Goal: Information Seeking & Learning: Check status

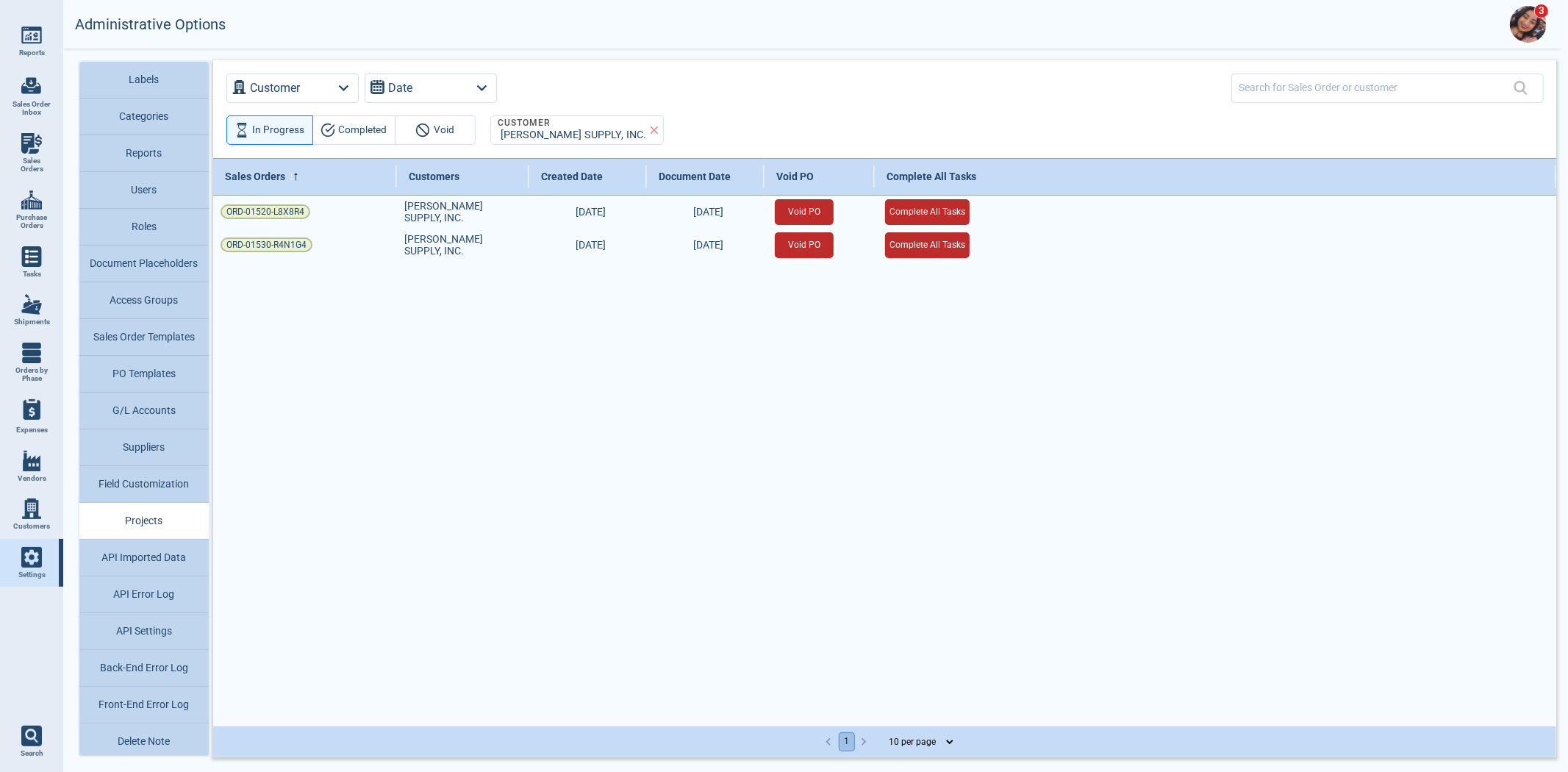
click at [47, 156] on span "Sales Orders" at bounding box center [31, 165] width 40 height 17
select select "50"
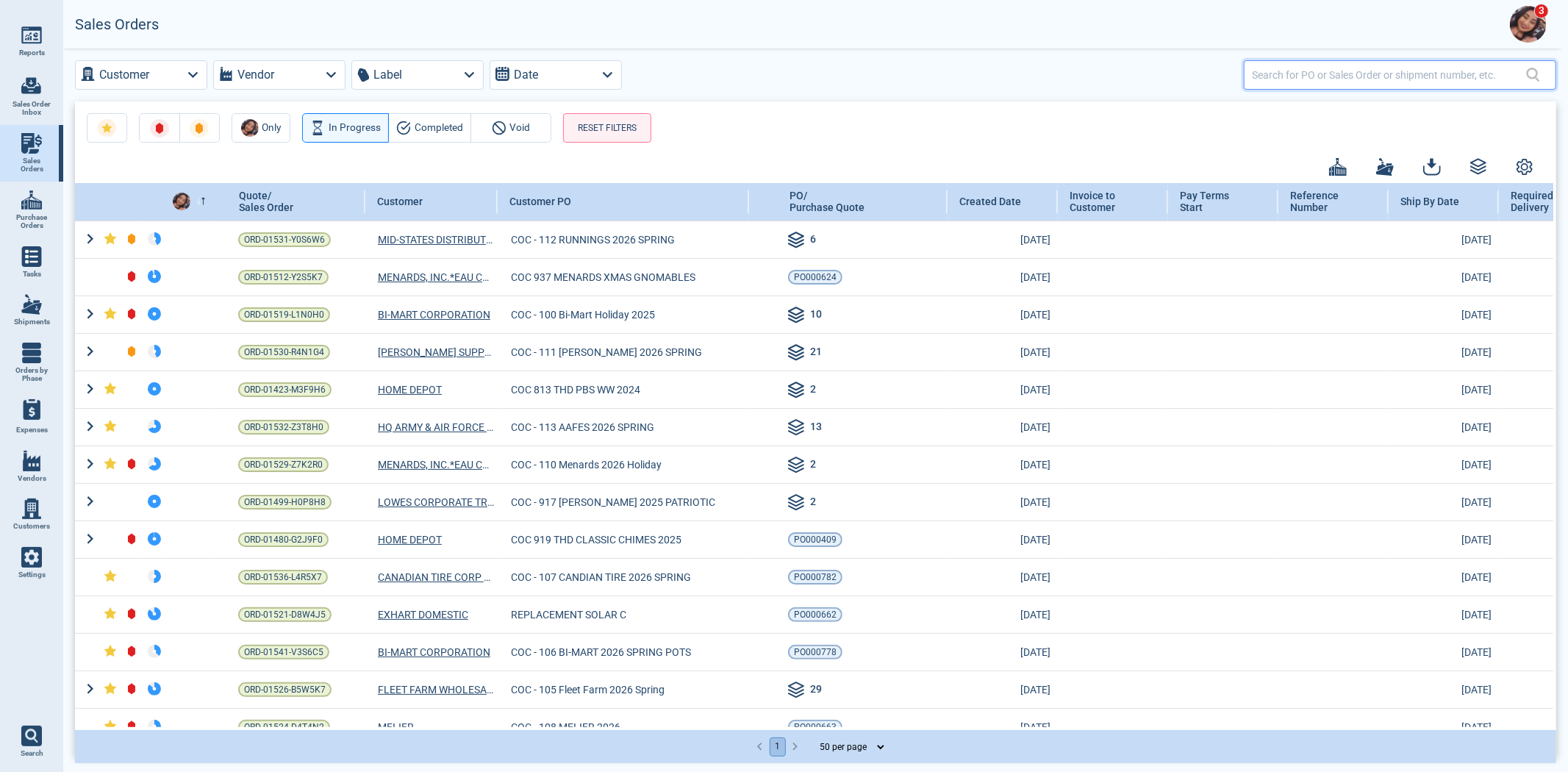
click at [1276, 75] on input "text" at bounding box center [1389, 75] width 274 height 21
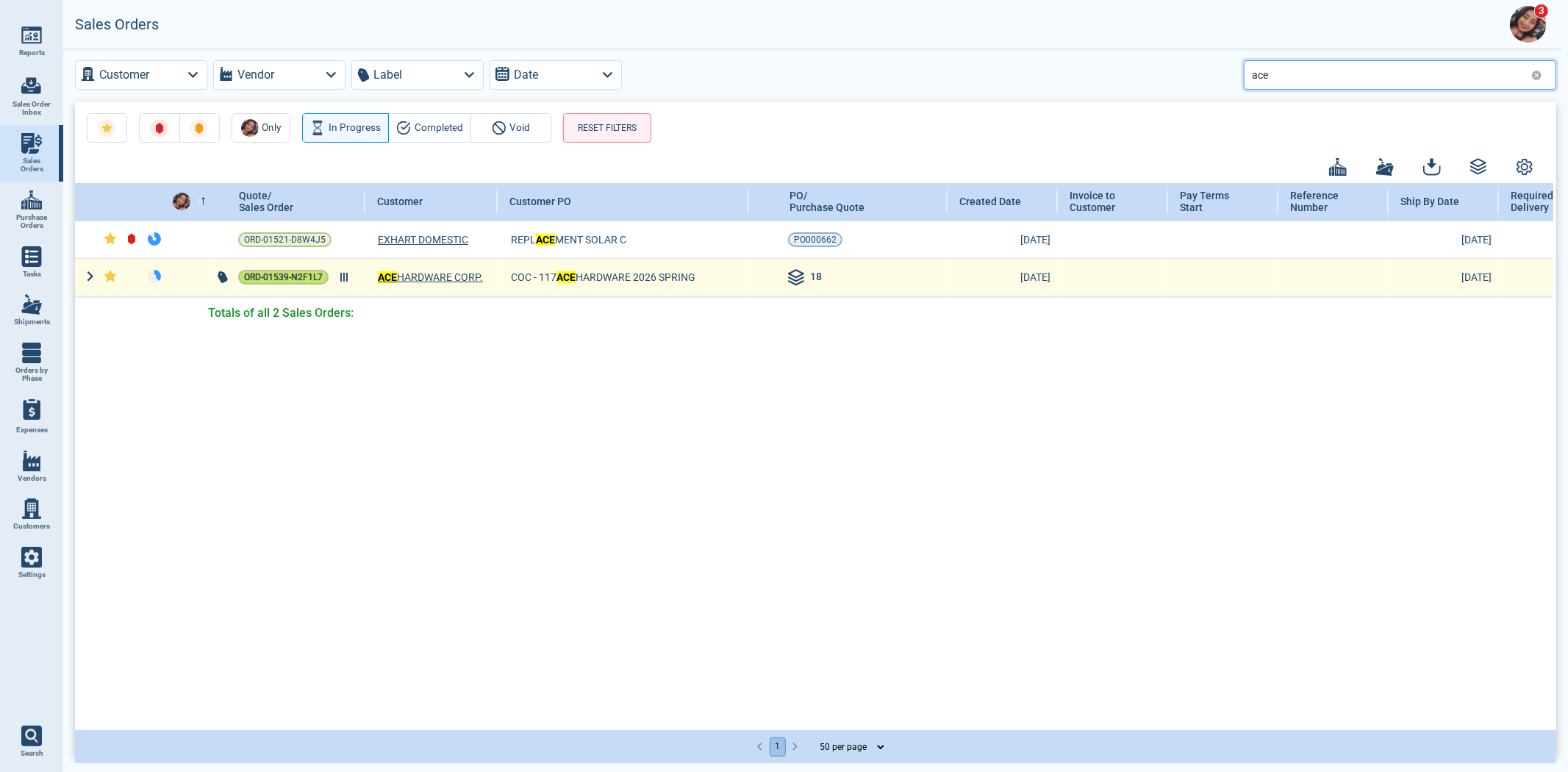
type input "ace"
click at [261, 283] on span "ORD-01539-N2F1L7" at bounding box center [282, 277] width 78 height 15
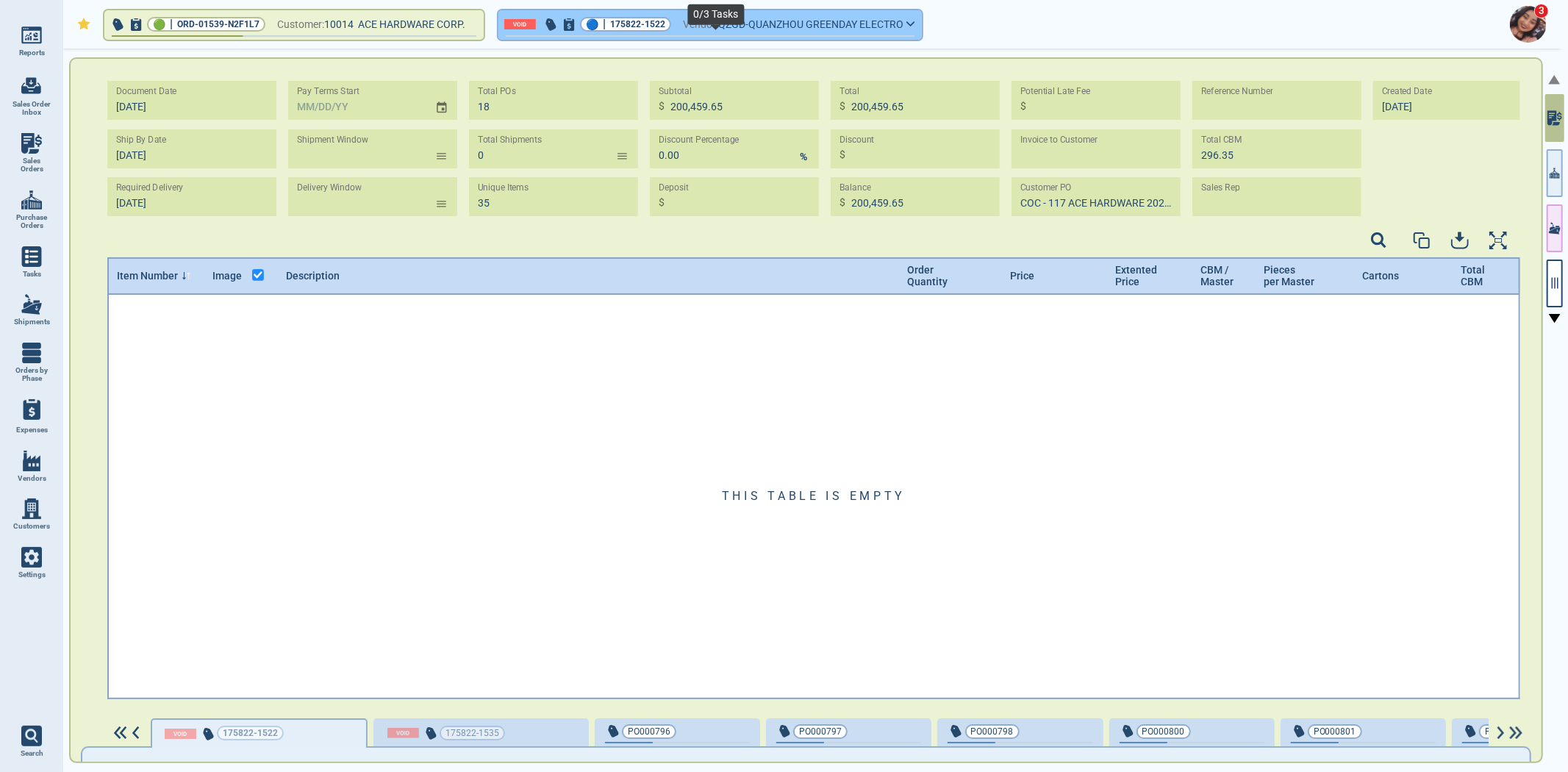
click at [844, 27] on span "QZGD-QUANZHOU GREENDAY ELECTRO" at bounding box center [810, 25] width 185 height 18
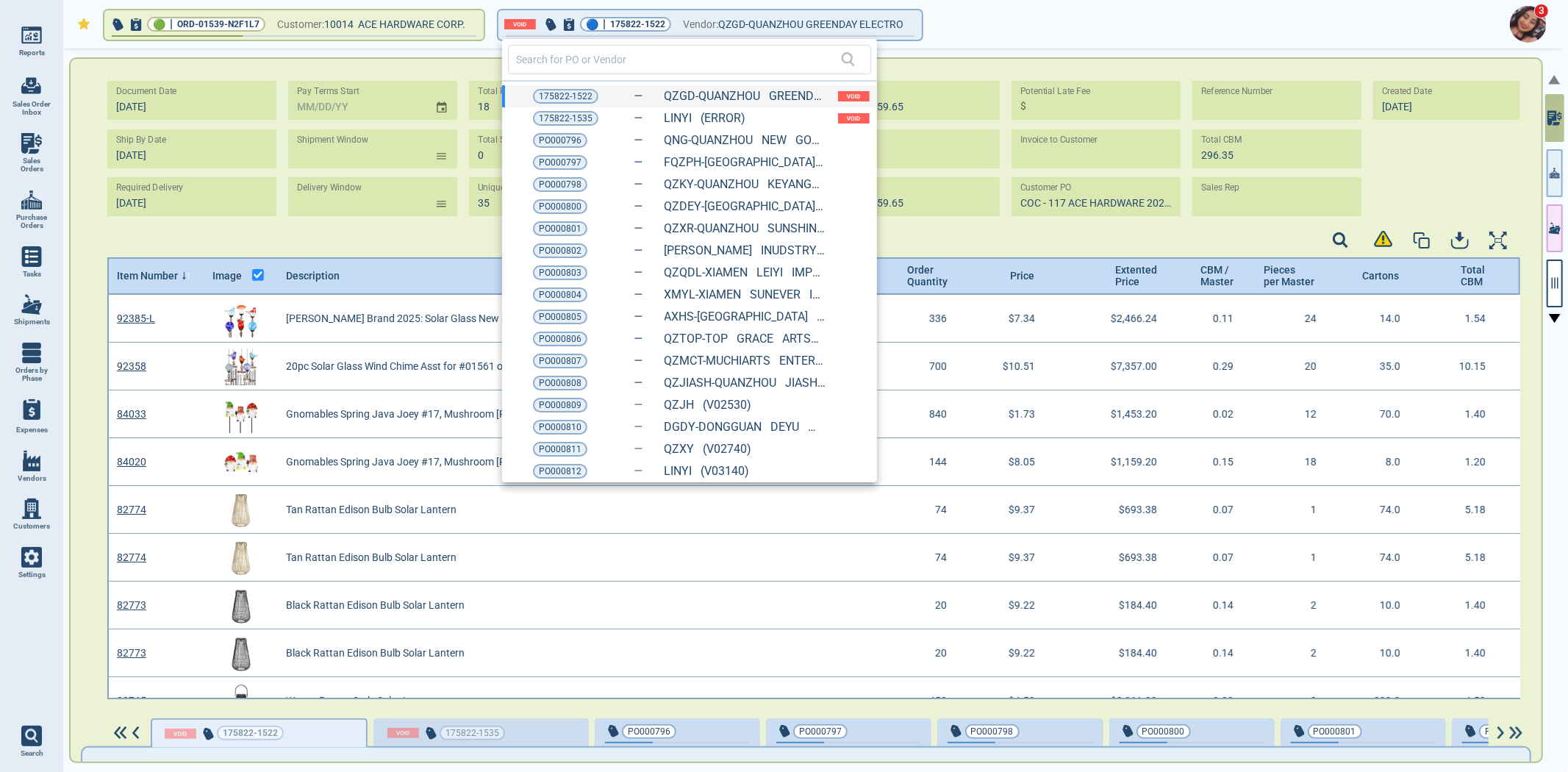
scroll to position [5, 5]
drag, startPoint x: 1156, startPoint y: 18, endPoint x: 1147, endPoint y: 18, distance: 9.0
click at [1154, 18] on div at bounding box center [784, 386] width 1568 height 772
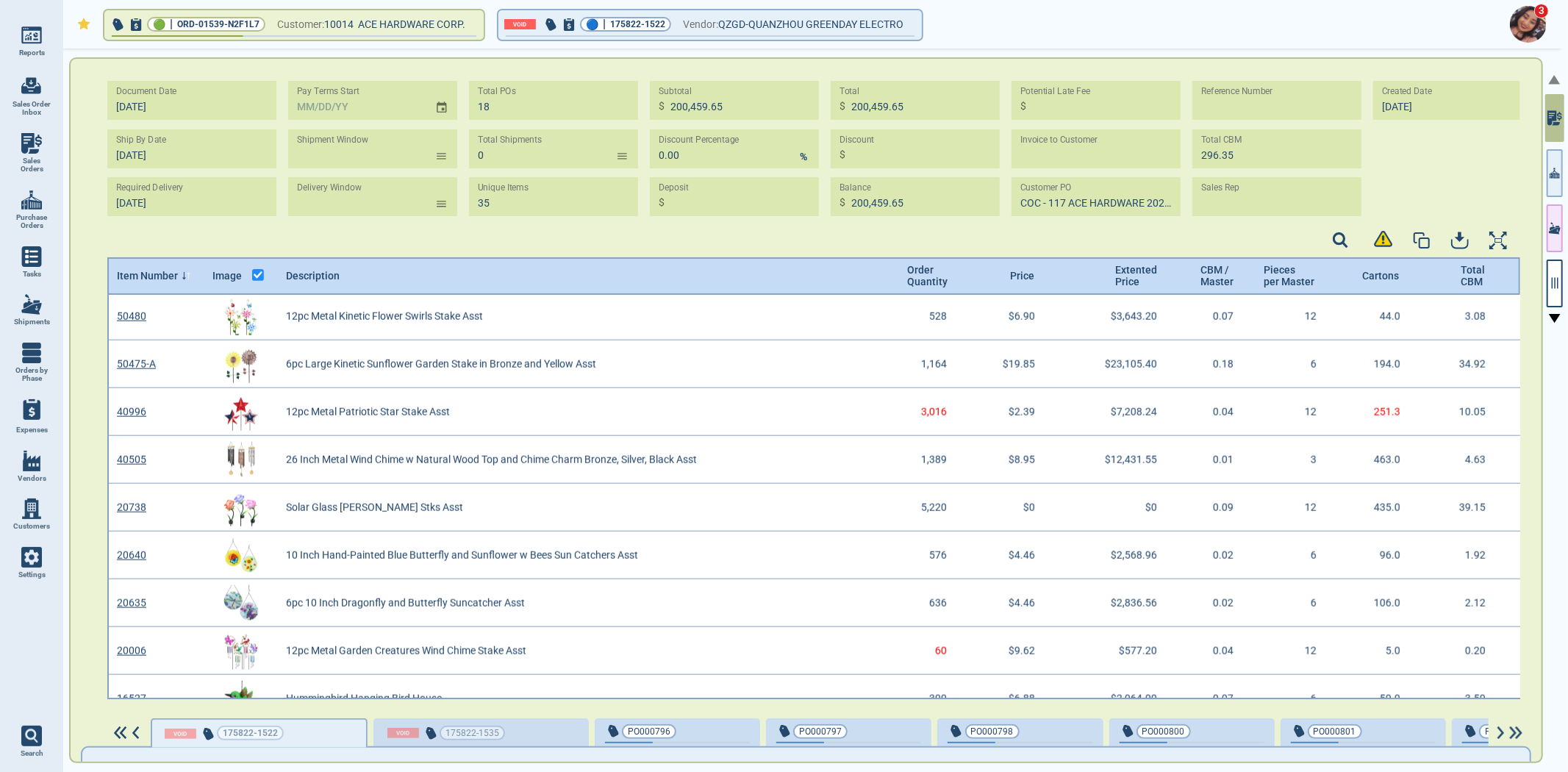
scroll to position [1507, 0]
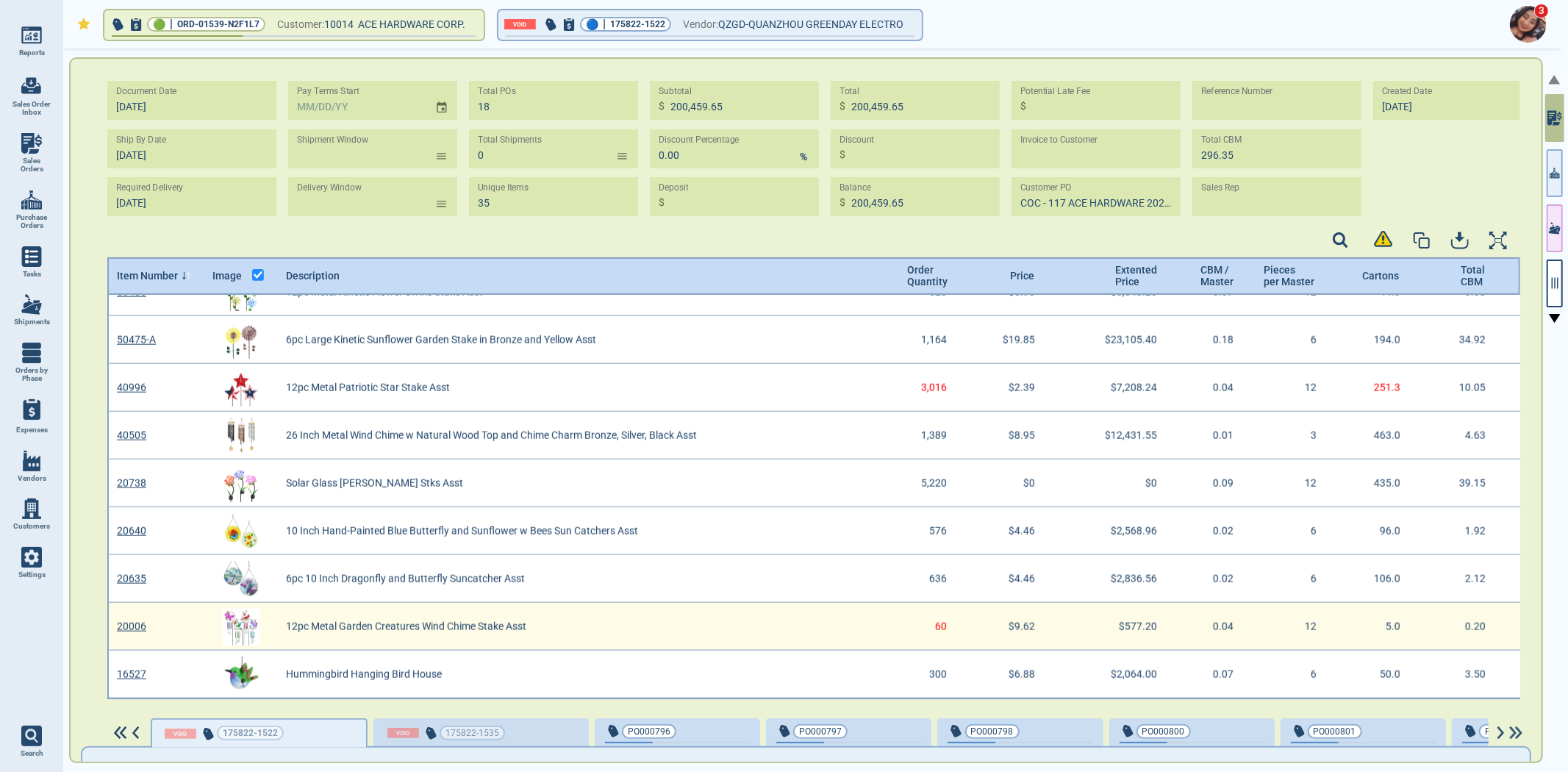
click at [133, 620] on link "20006" at bounding box center [132, 626] width 29 height 12
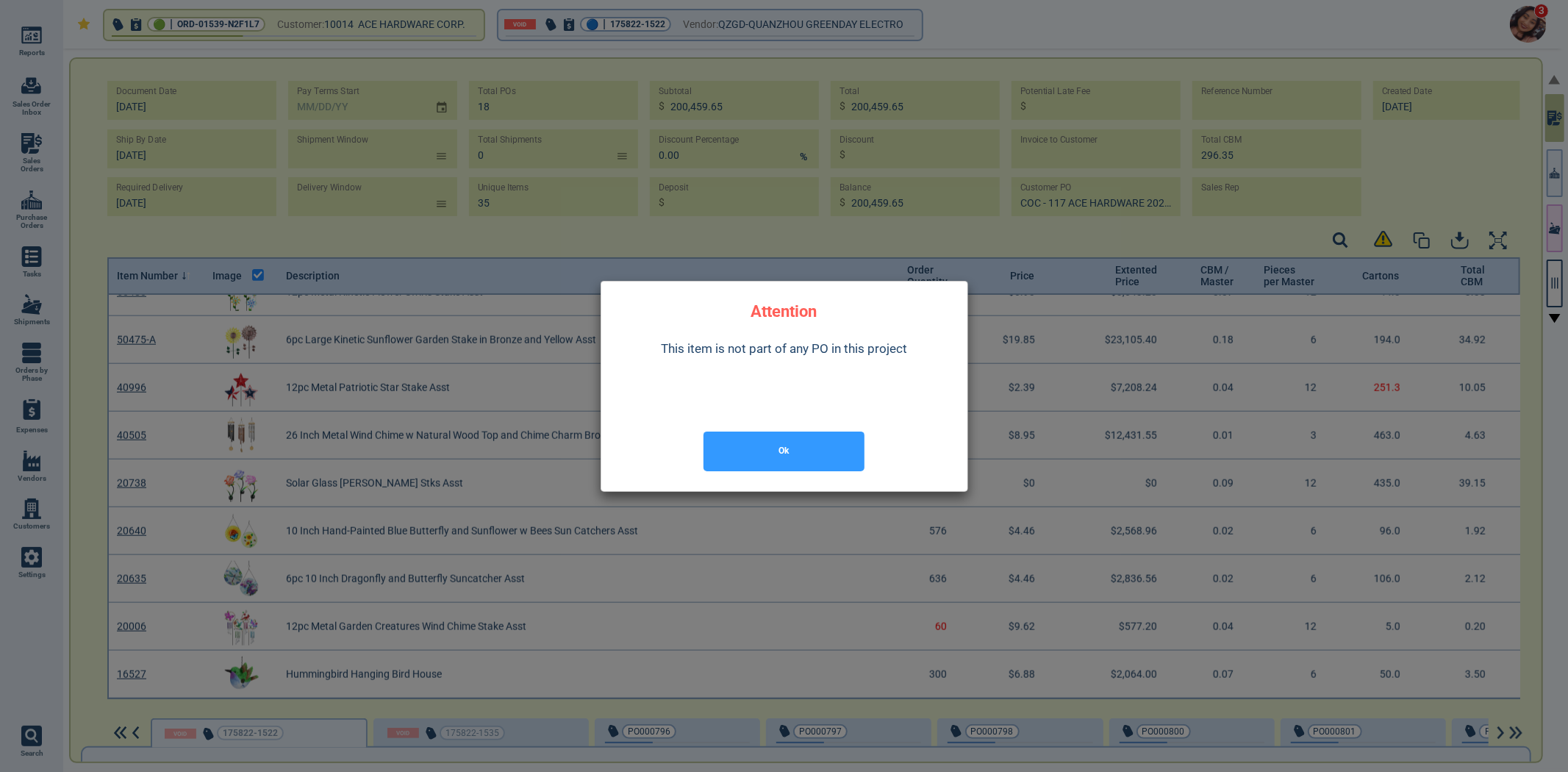
click at [784, 463] on button "Ok" at bounding box center [784, 451] width 161 height 40
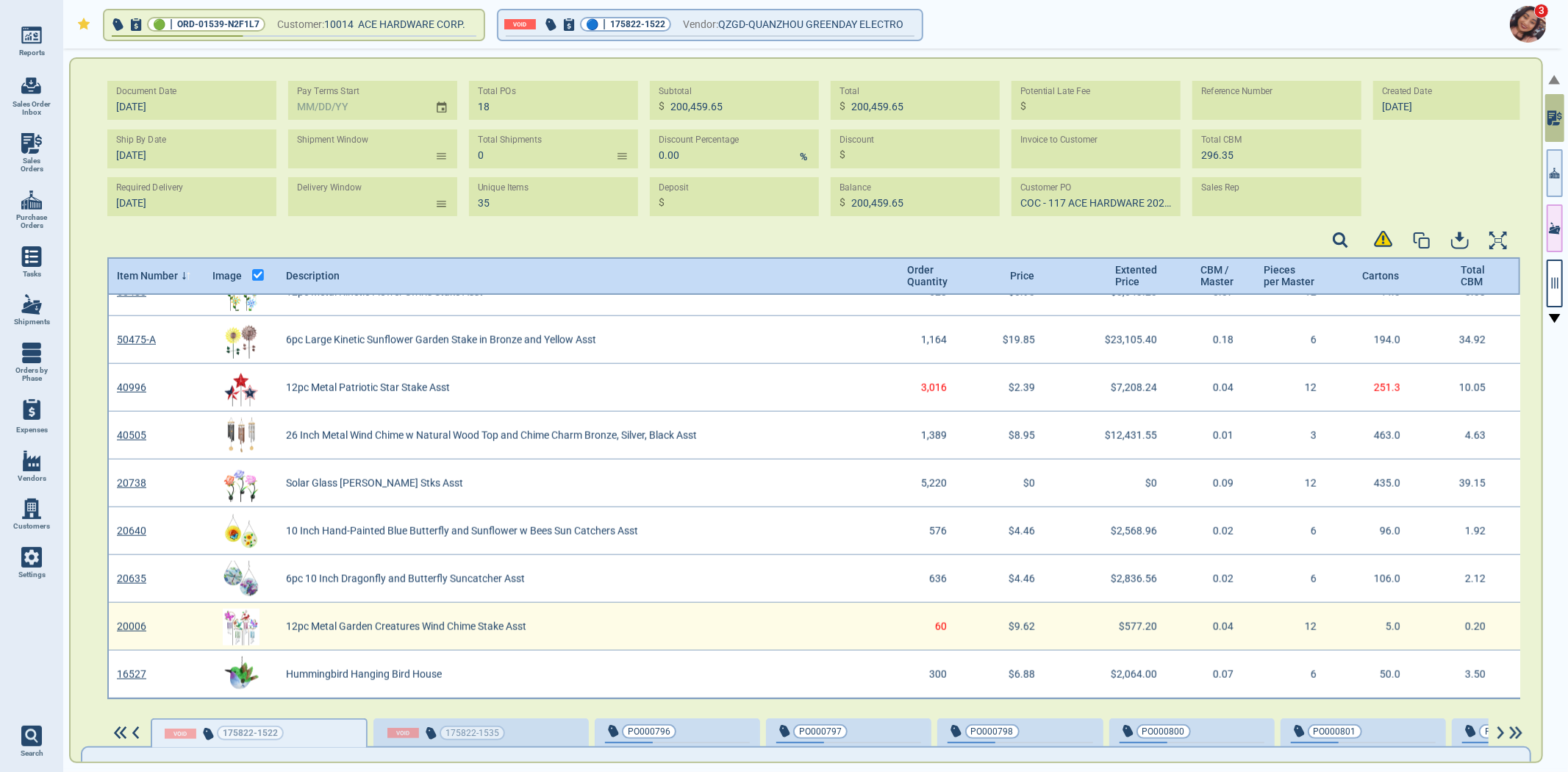
click at [330, 615] on div "20006 12pc Metal Garden Creatures Wind Chime Stake Asst 60 $9.62 $577.20 0.04 1…" at bounding box center [814, 627] width 1412 height 48
click at [344, 618] on div "20006 12pc Metal Garden Creatures Wind Chime Stake Asst 60 $9.62 $577.20 0.04 1…" at bounding box center [814, 627] width 1412 height 48
click at [346, 617] on div "20006 12pc Metal Garden Creatures Wind Chime Stake Asst 60 $9.62 $577.20 0.04 1…" at bounding box center [814, 627] width 1412 height 48
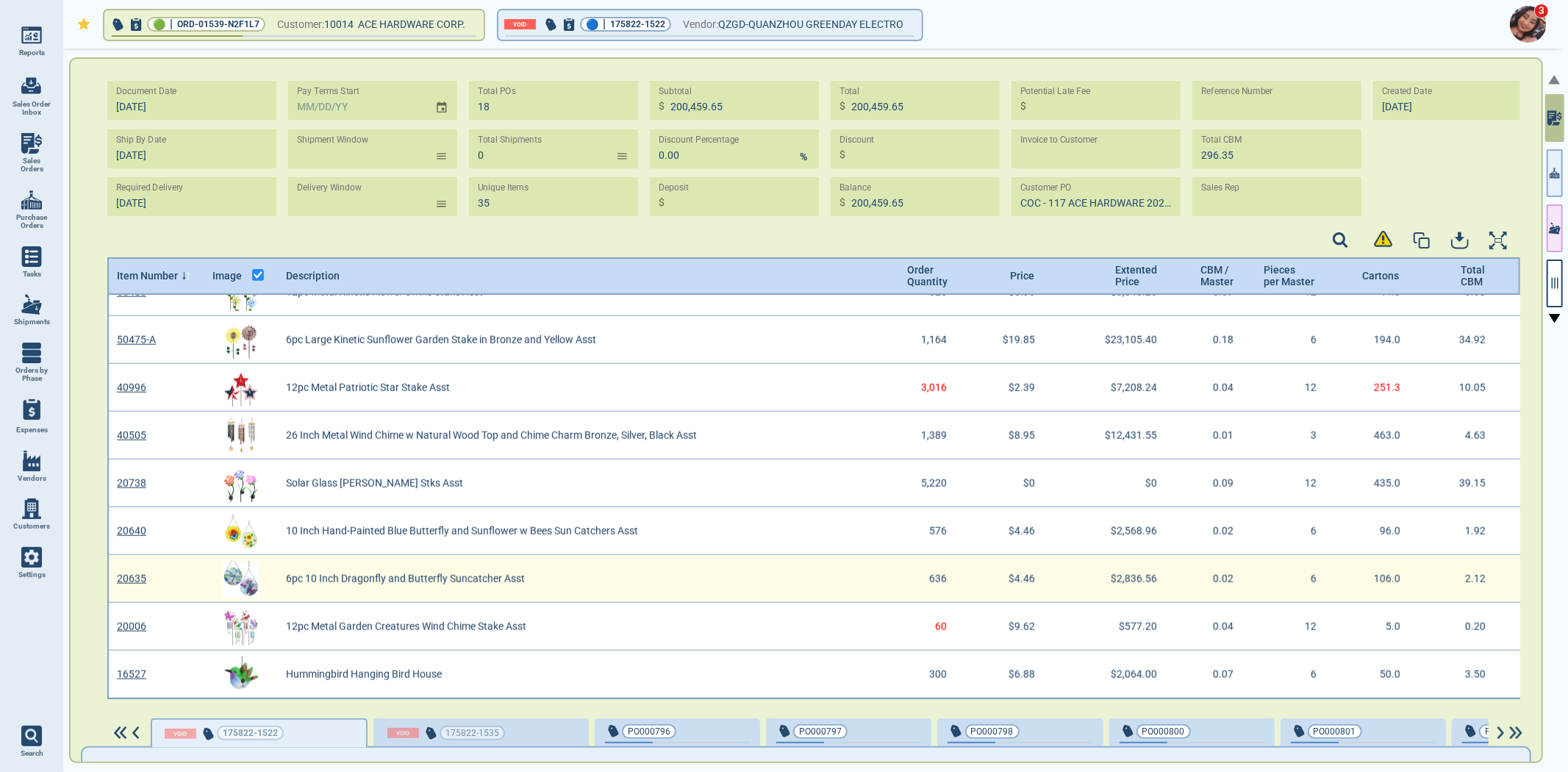
click at [428, 566] on div "20635 6pc 10 Inch Dragonfly and Butterfly Suncatcher Asst 636 $4.46 $2,836.56 0…" at bounding box center [814, 579] width 1412 height 48
click at [784, 572] on Asst "6pc 10 Inch Dragonfly and Butterfly Suncatcher Asst" at bounding box center [571, 578] width 588 height 12
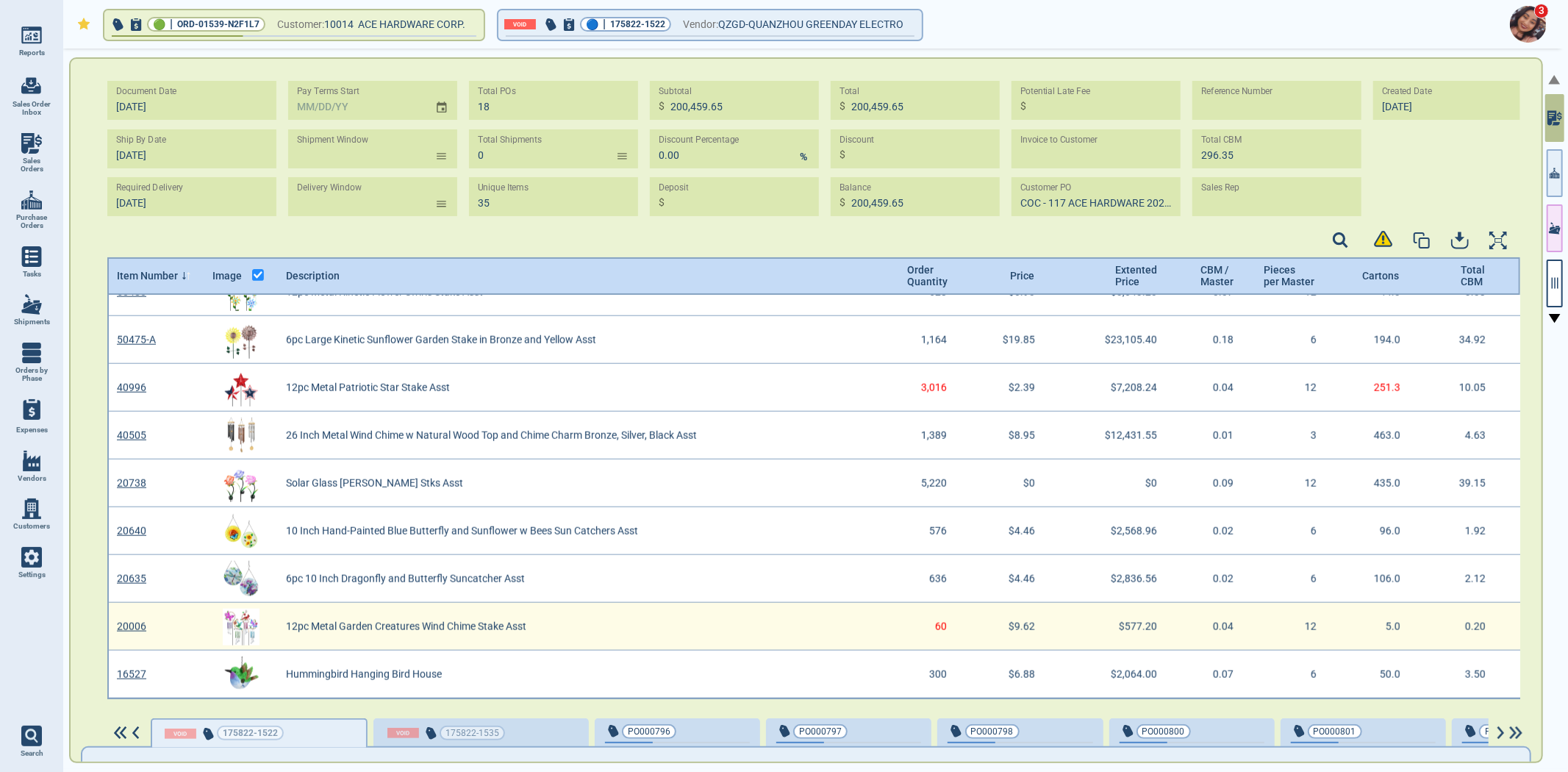
click at [784, 612] on div "20006 12pc Metal Garden Creatures Wind Chime Stake Asst 60 $9.62 $577.20 0.04 1…" at bounding box center [814, 627] width 1412 height 48
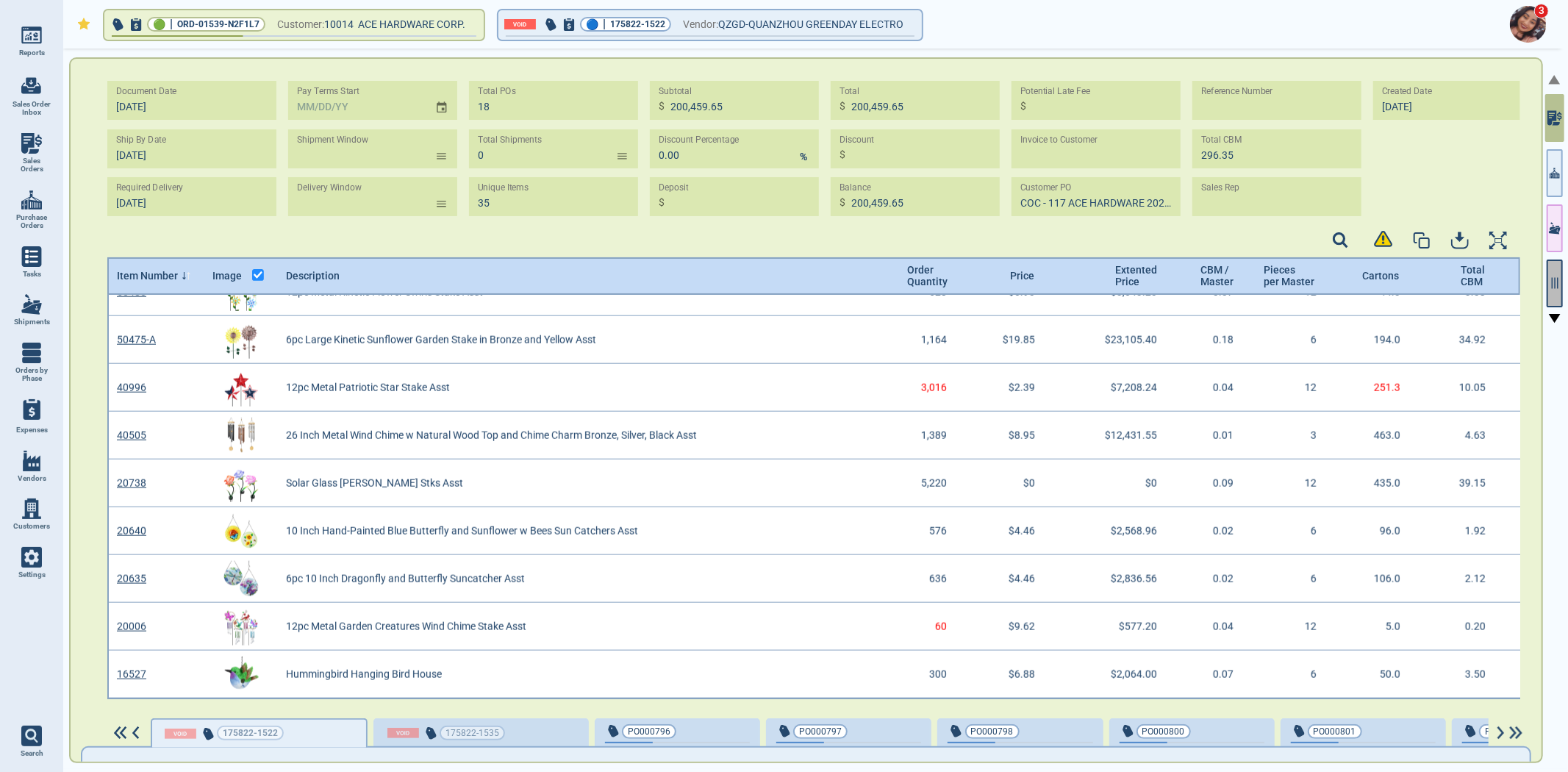
click at [1551, 288] on icon "button" at bounding box center [1554, 282] width 13 height 13
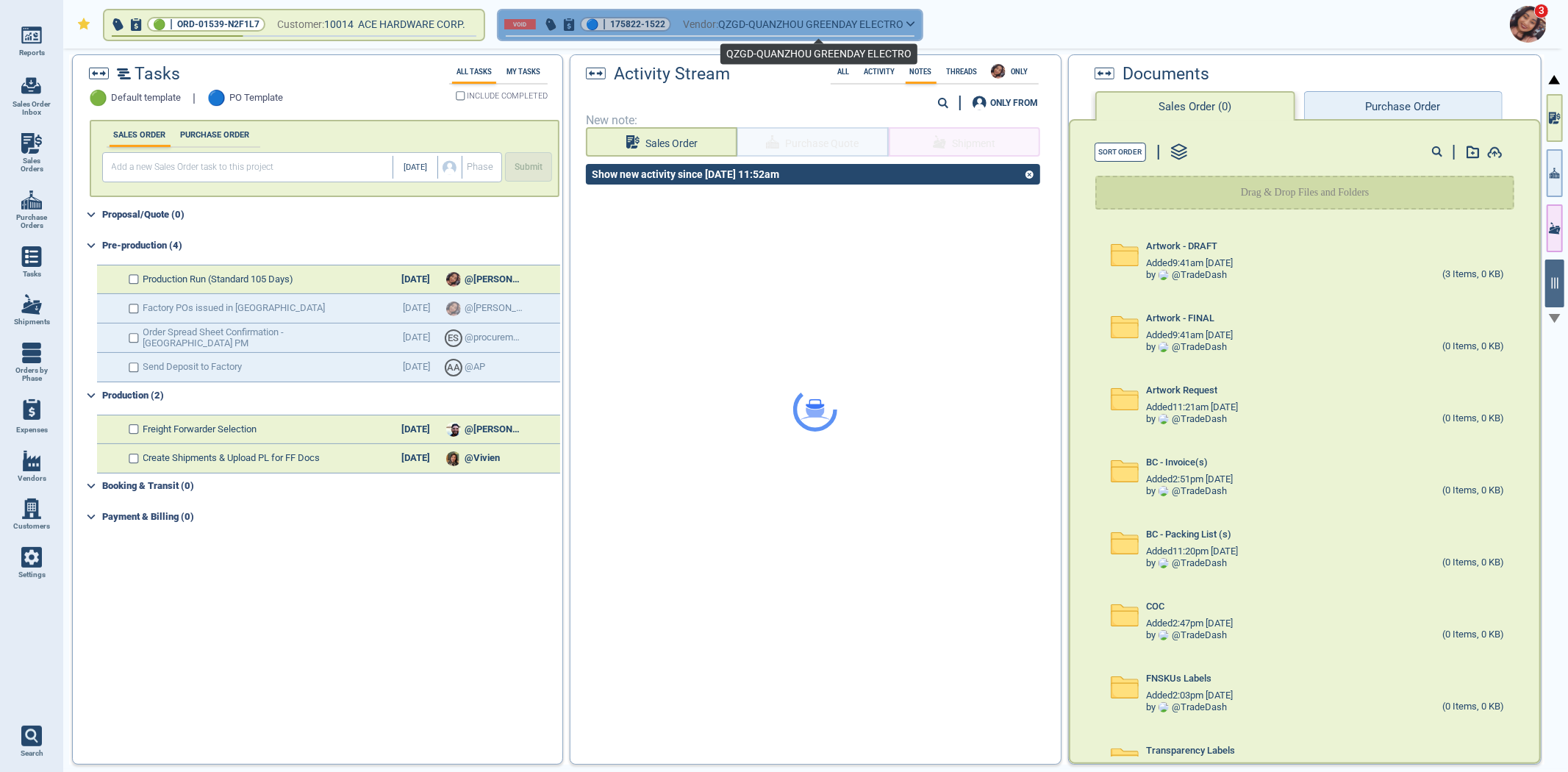
click at [776, 20] on span "QZGD-QUANZHOU GREENDAY ELECTRO" at bounding box center [810, 25] width 185 height 18
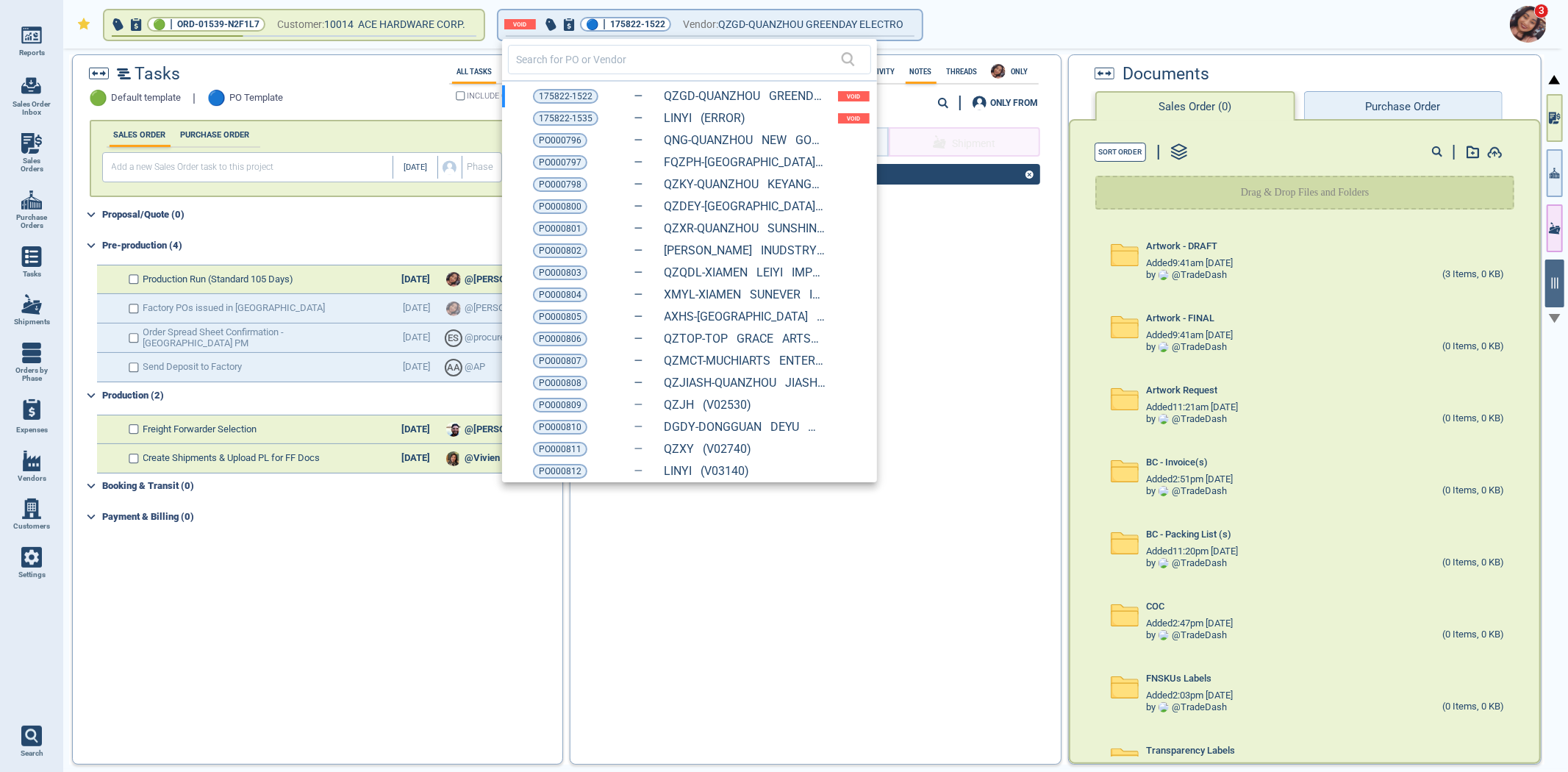
click at [773, 8] on div at bounding box center [784, 386] width 1568 height 772
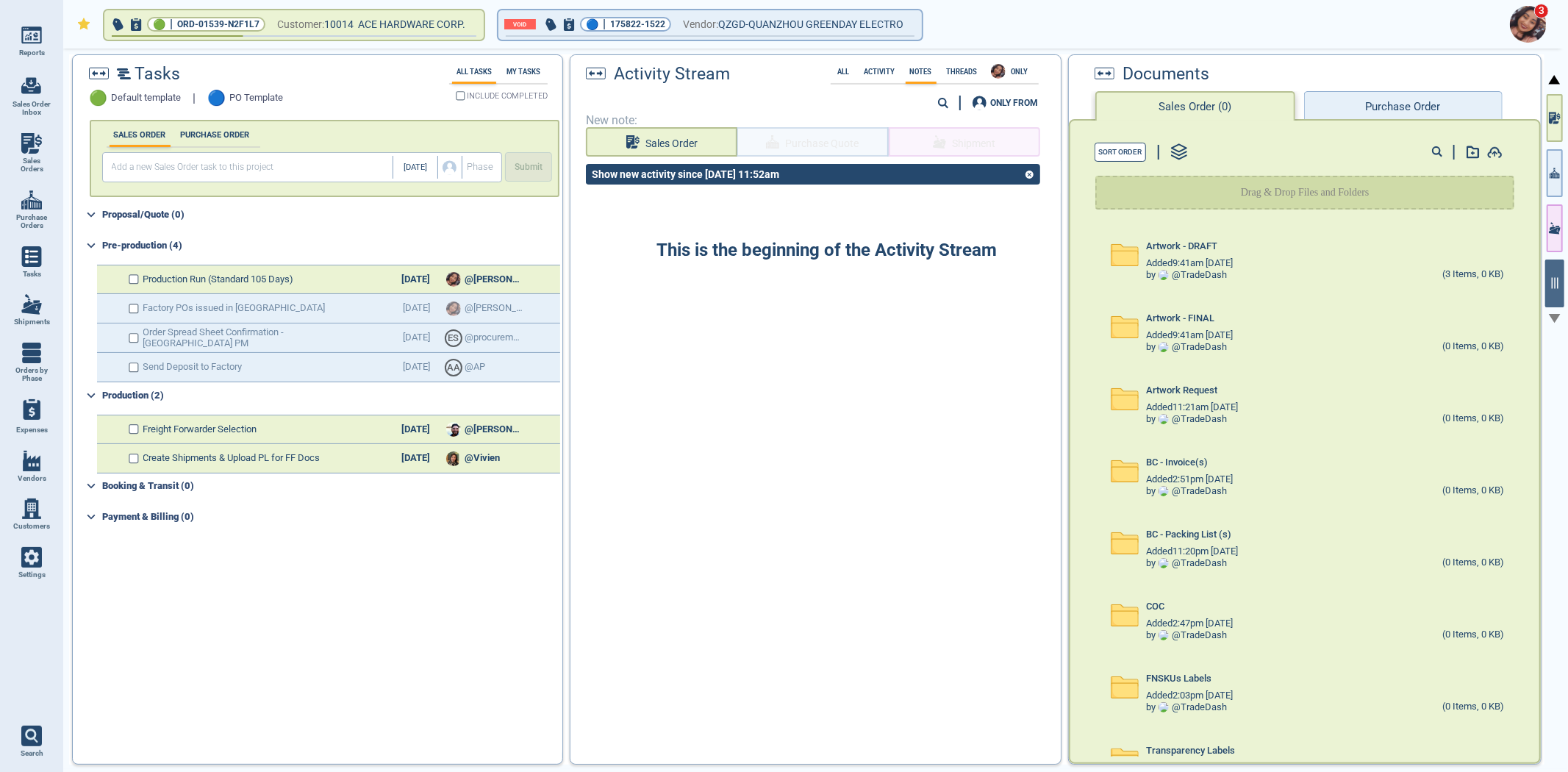
click at [930, 97] on div "ONLY FROM" at bounding box center [813, 102] width 462 height 19
click at [940, 98] on div "ONLY FROM" at bounding box center [813, 102] width 462 height 19
click at [940, 98] on icon at bounding box center [943, 103] width 11 height 11
type input "2006"
click at [872, 68] on label "Activity" at bounding box center [880, 71] width 40 height 8
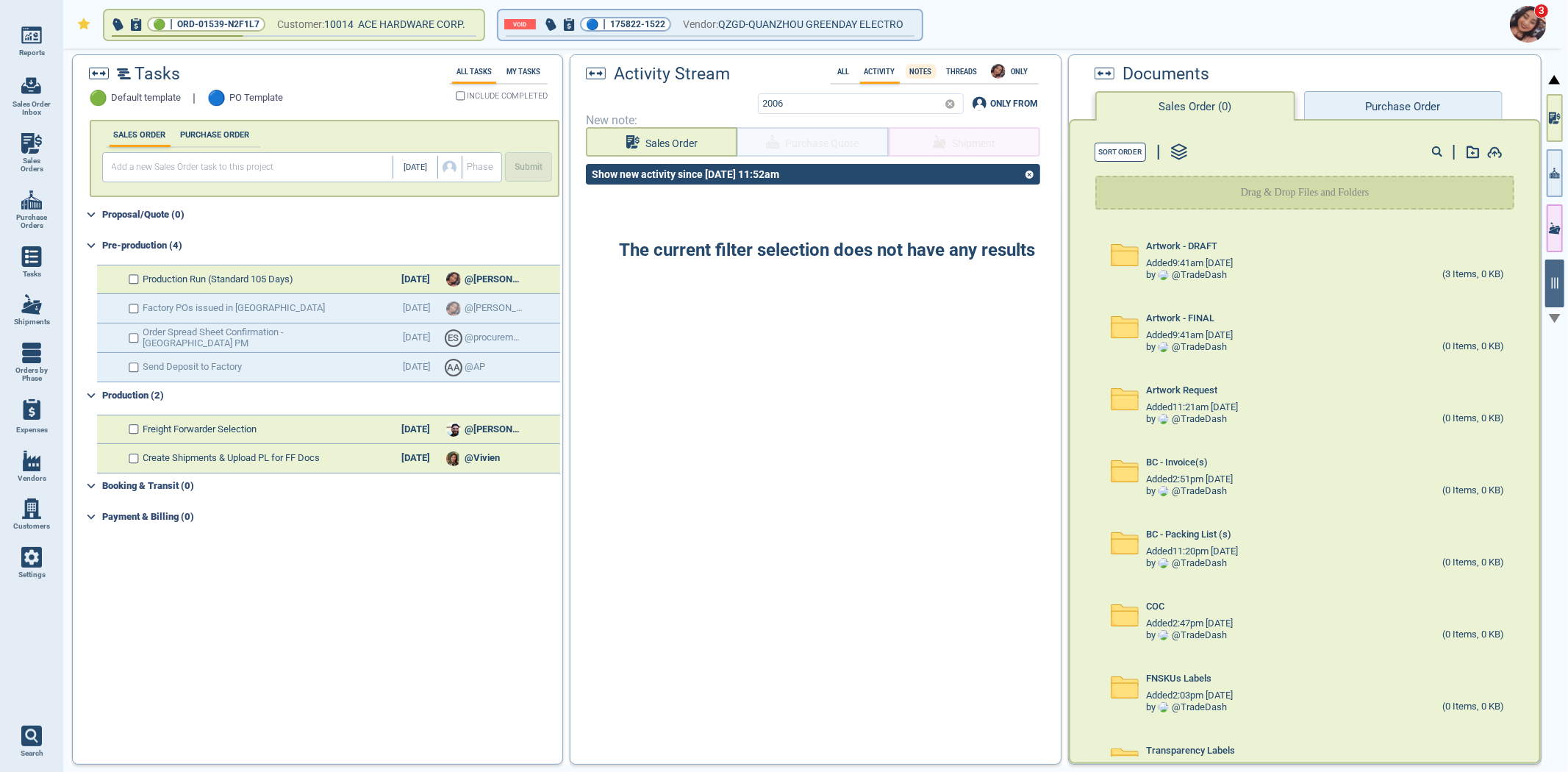
click at [915, 75] on div "Notes" at bounding box center [921, 72] width 31 height 15
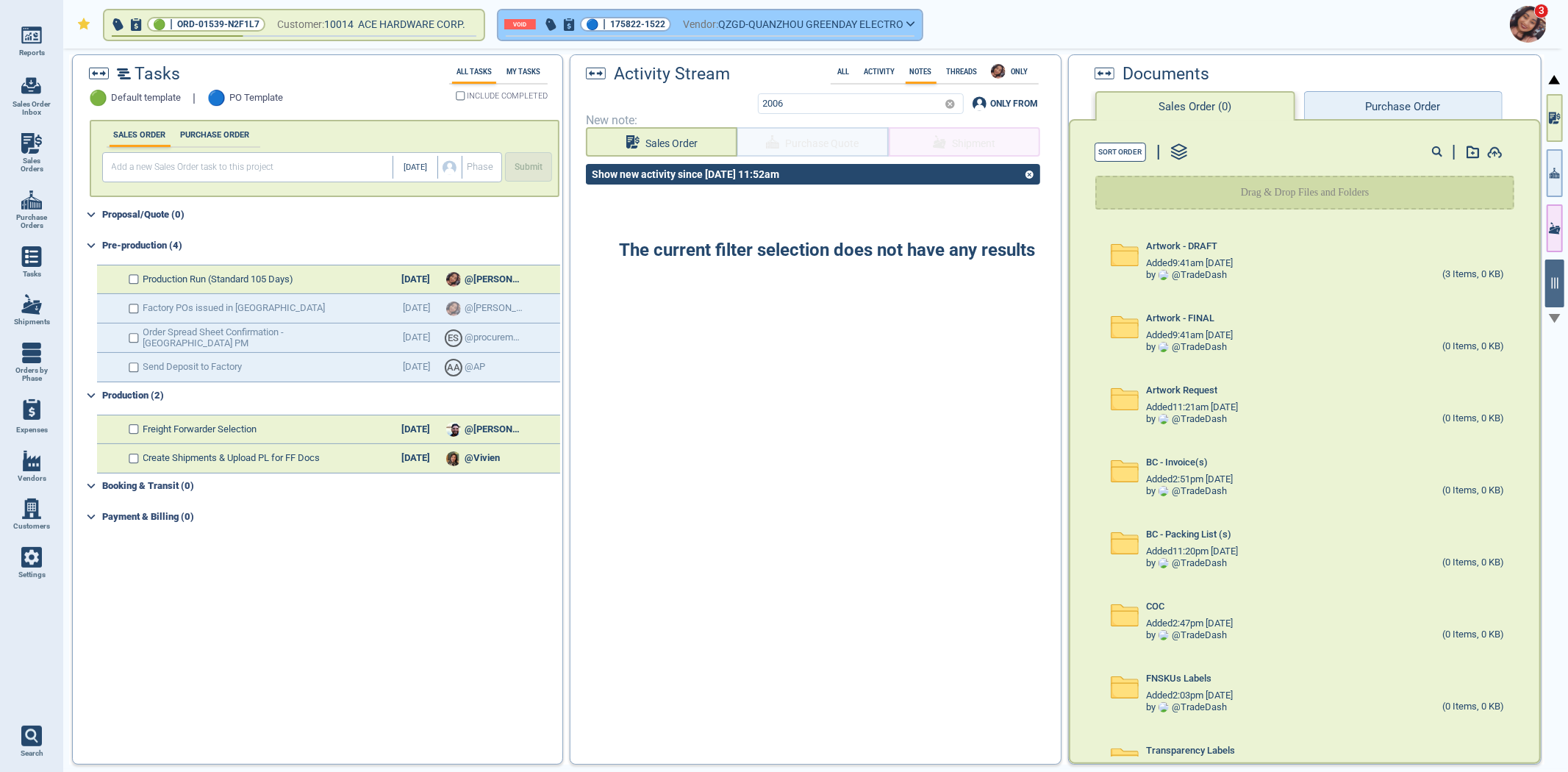
click at [773, 27] on span "QZGD-QUANZHOU GREENDAY ELECTRO" at bounding box center [810, 25] width 185 height 18
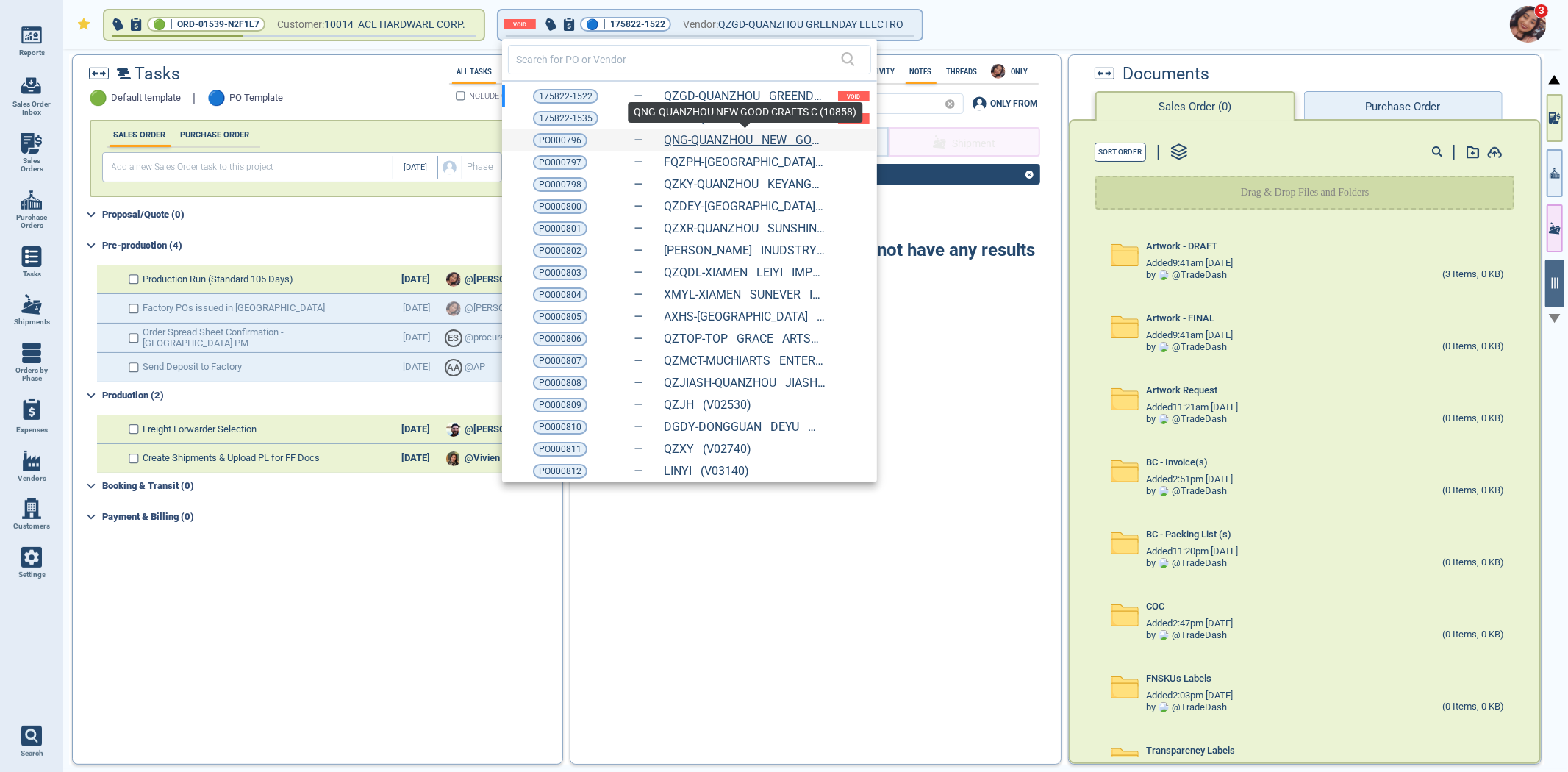
click at [697, 137] on link "QNG-QUANZHOU NEW GOOD CRAFTS C (10858)" at bounding box center [745, 140] width 162 height 13
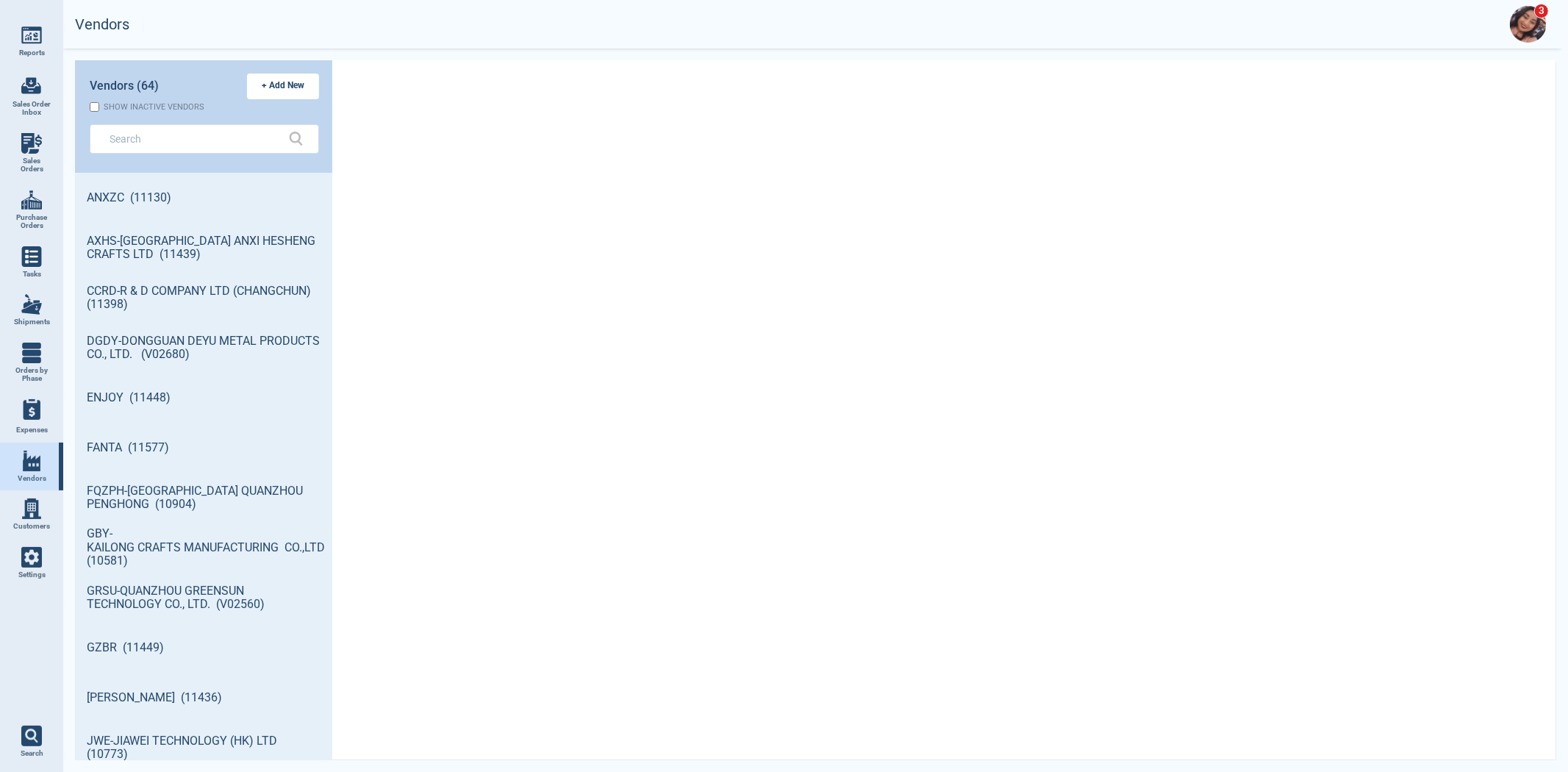
scroll to position [583, 253]
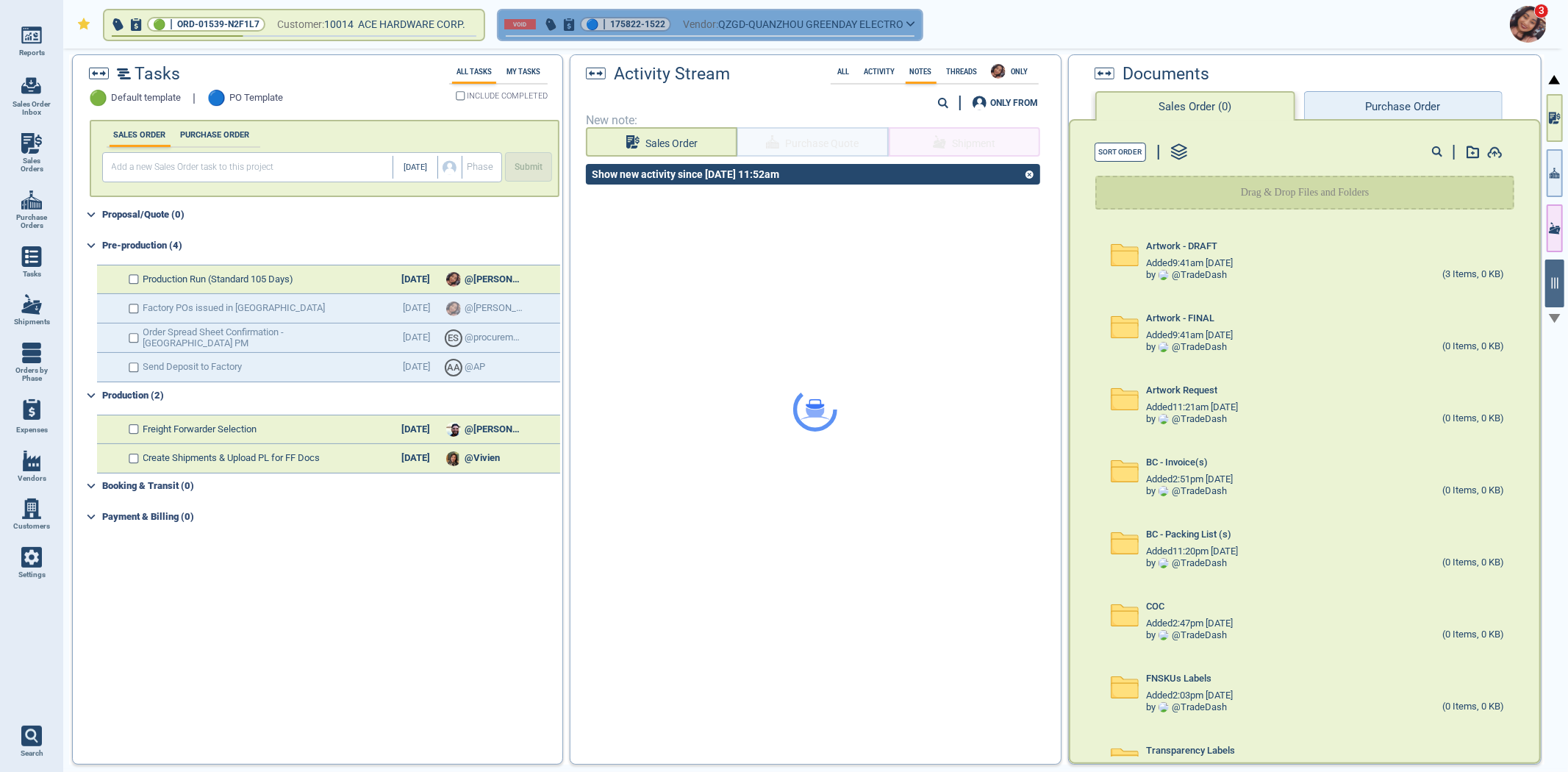
click at [790, 17] on span "QZGD-QUANZHOU GREENDAY ELECTRO" at bounding box center [810, 25] width 185 height 18
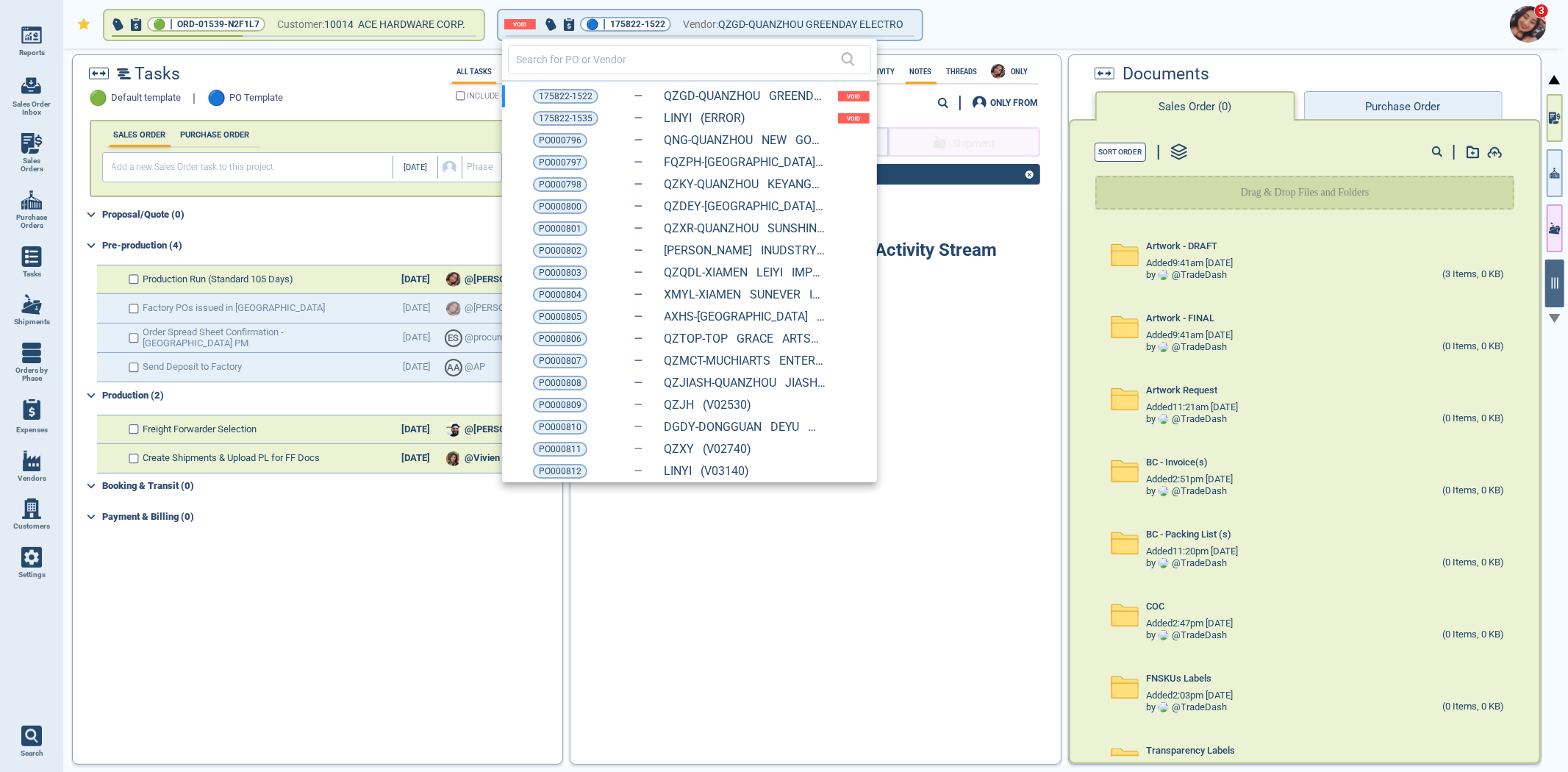
click at [555, 133] on span "PO000796" at bounding box center [560, 141] width 42 height 15
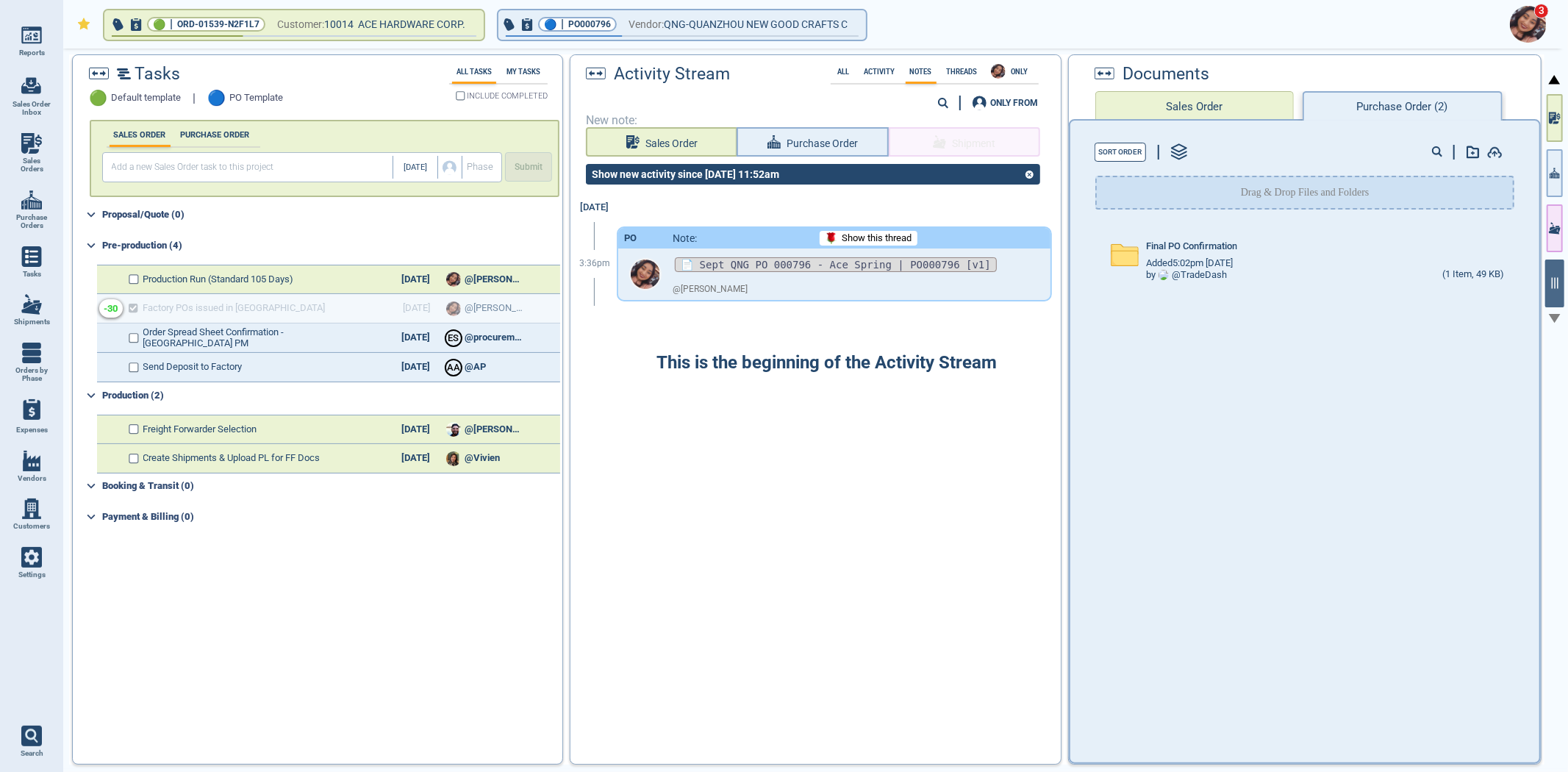
click at [743, 49] on div at bounding box center [806, 50] width 1474 height 3
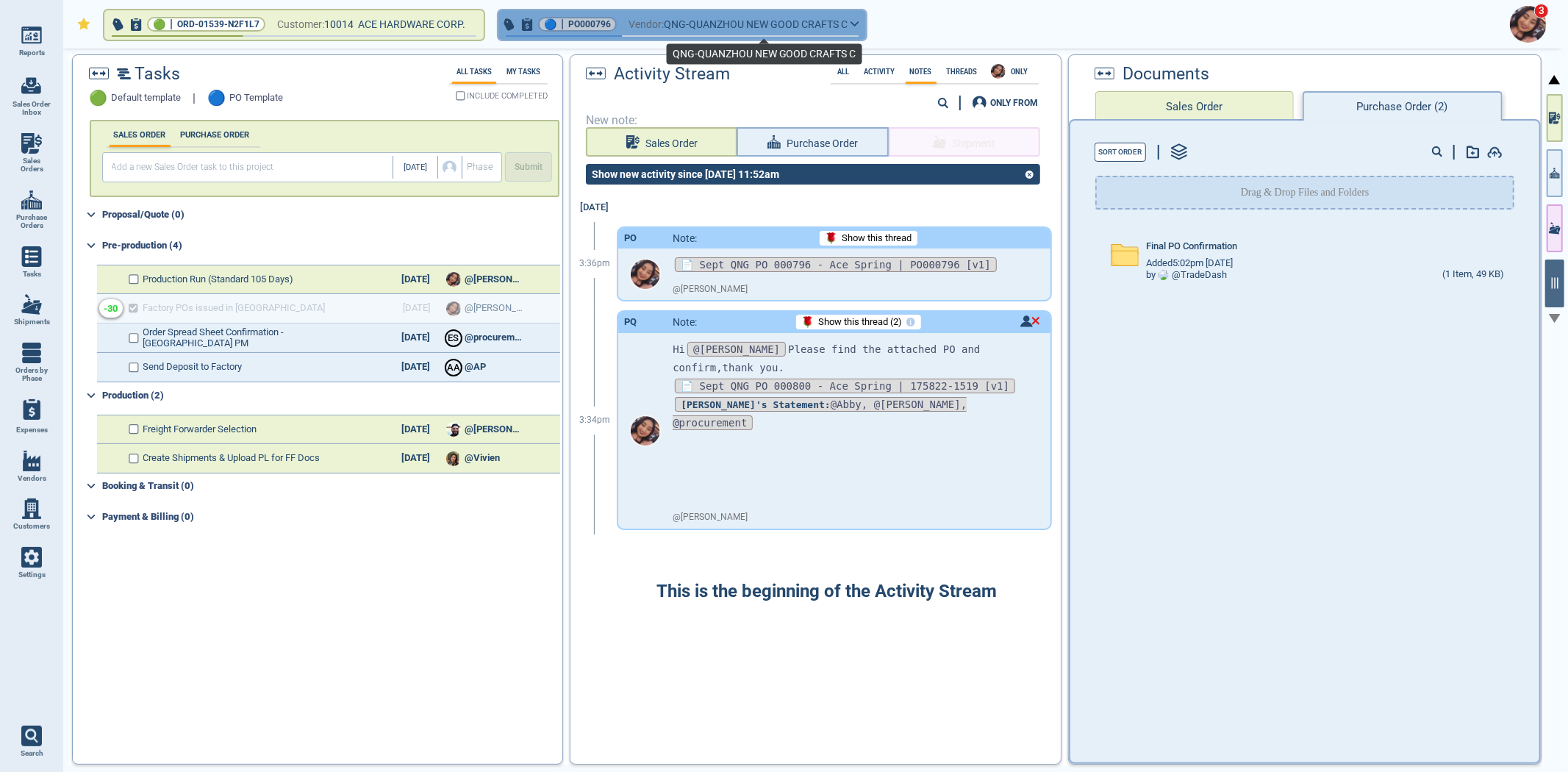
click at [711, 30] on span "QNG-QUANZHOU NEW GOOD CRAFTS C" at bounding box center [755, 25] width 184 height 18
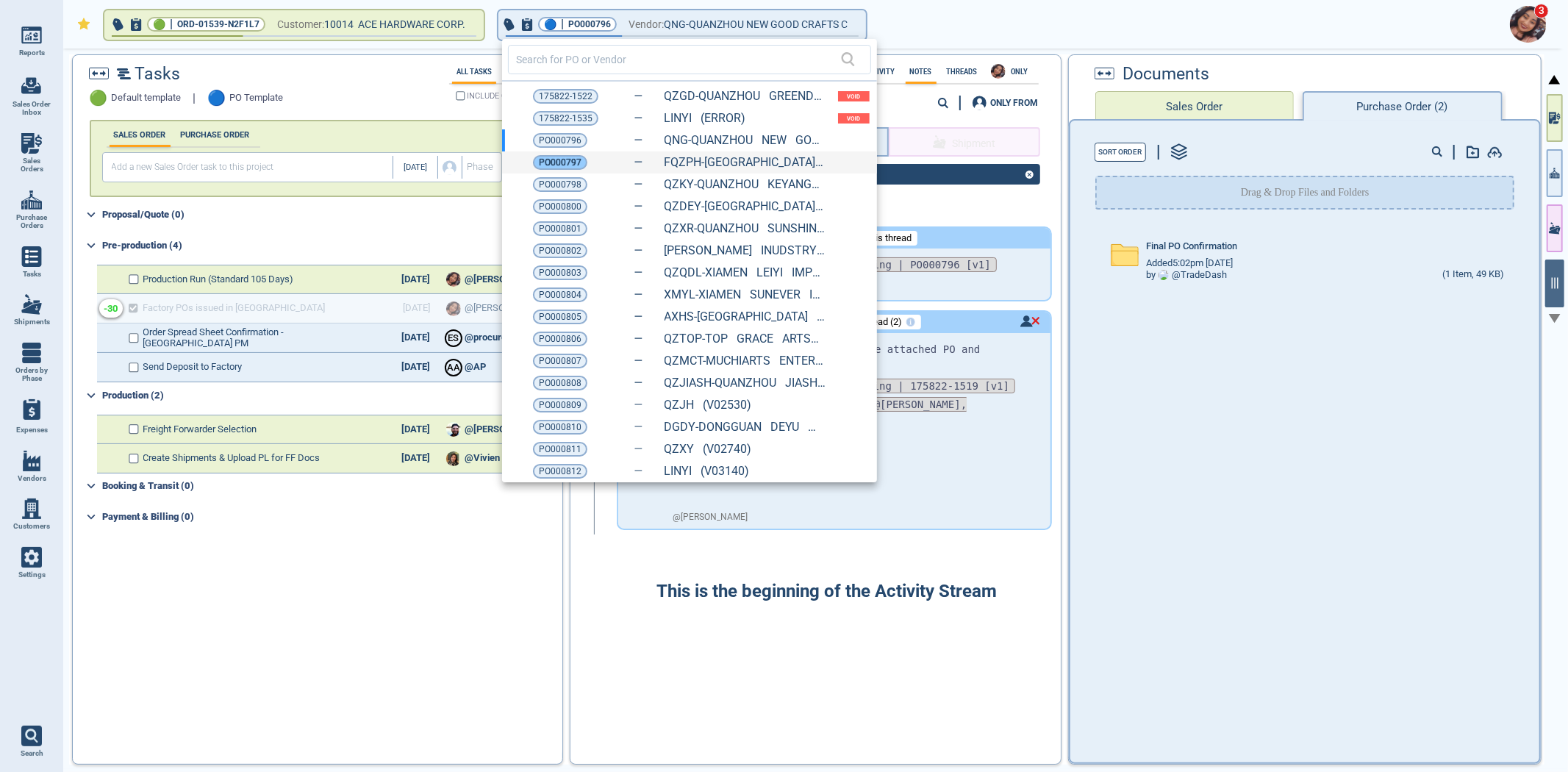
click at [563, 156] on span "PO000797" at bounding box center [560, 163] width 42 height 15
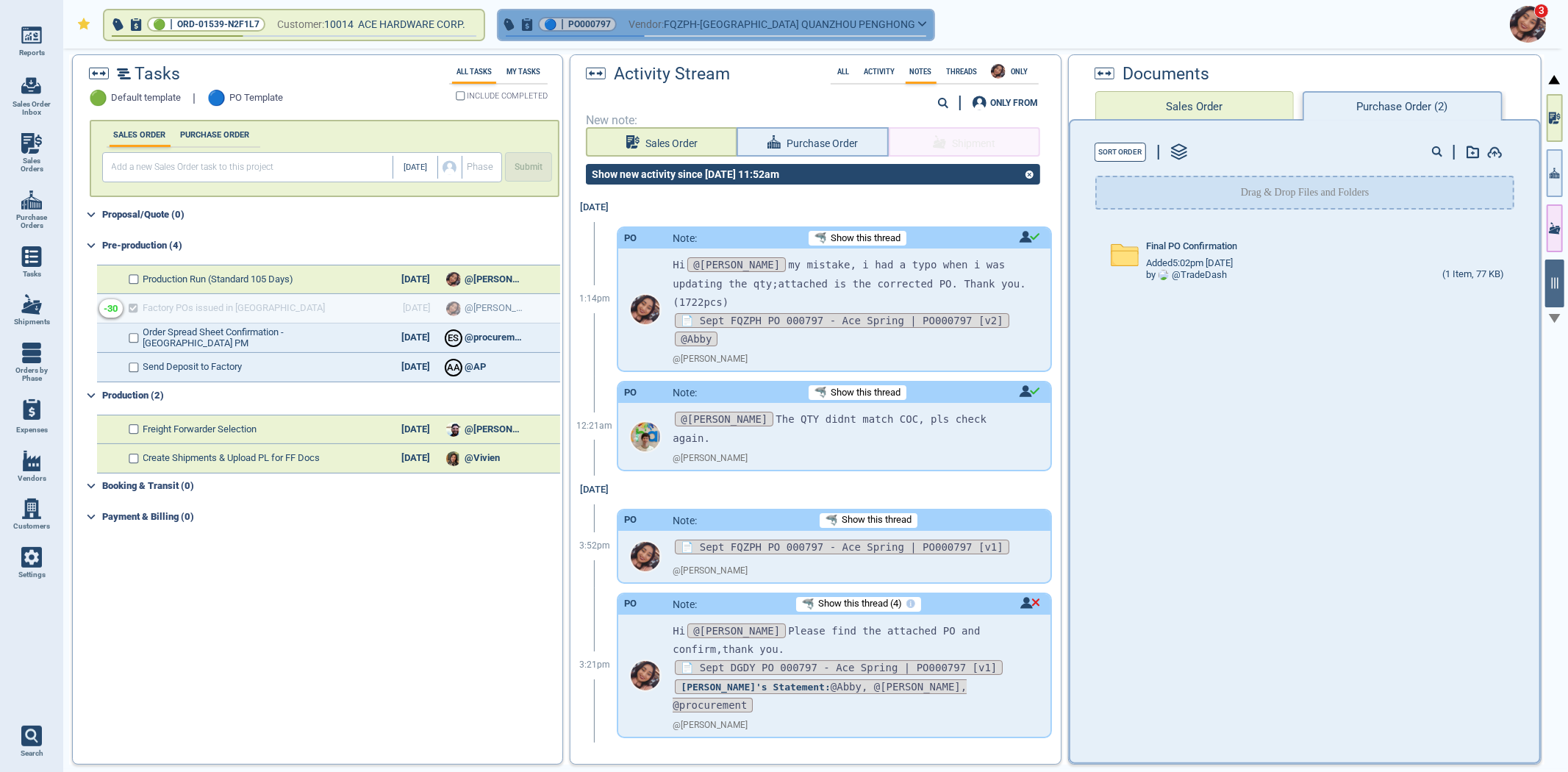
click at [792, 29] on span "FQZPH-[GEOGRAPHIC_DATA] QUANZHOU PENGHONG" at bounding box center [789, 25] width 251 height 18
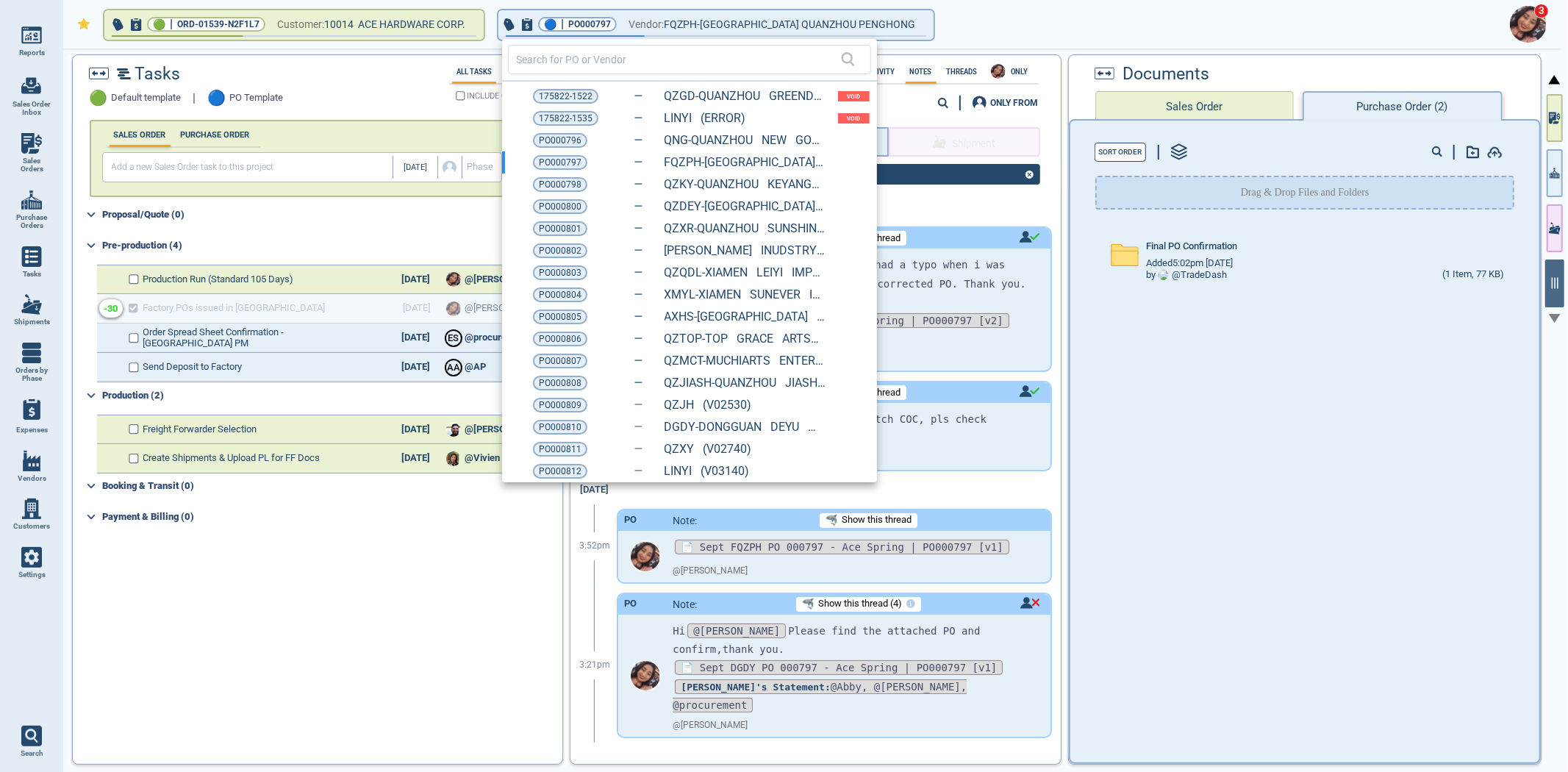
click at [564, 199] on span "PO000800" at bounding box center [560, 206] width 42 height 15
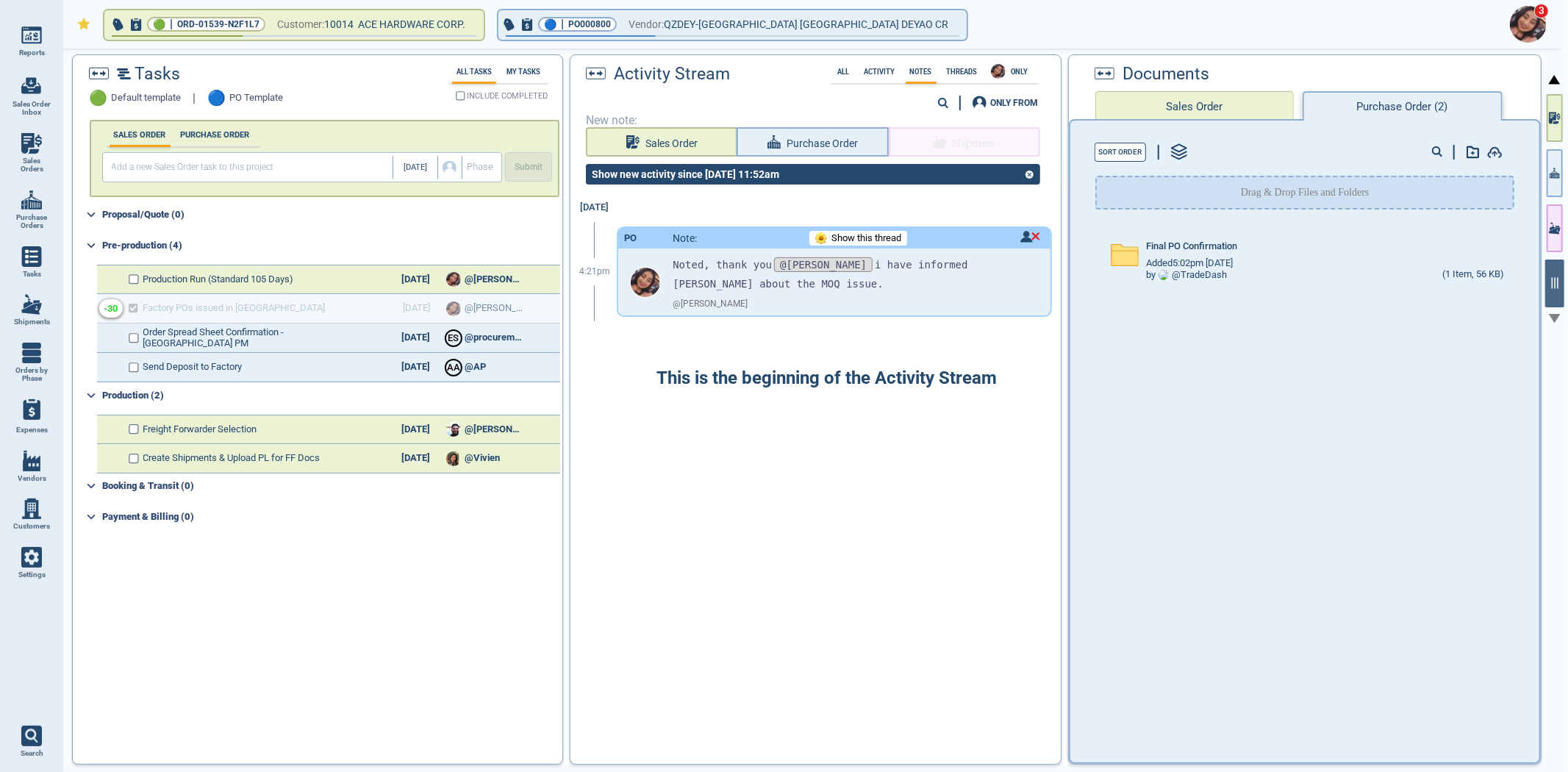
click at [960, 356] on div "[DATE] 4:21pm PO Note: Show this thread Noted, thank you @[PERSON_NAME] i have …" at bounding box center [815, 474] width 490 height 561
click at [848, 236] on span "Show this thread" at bounding box center [867, 238] width 70 height 11
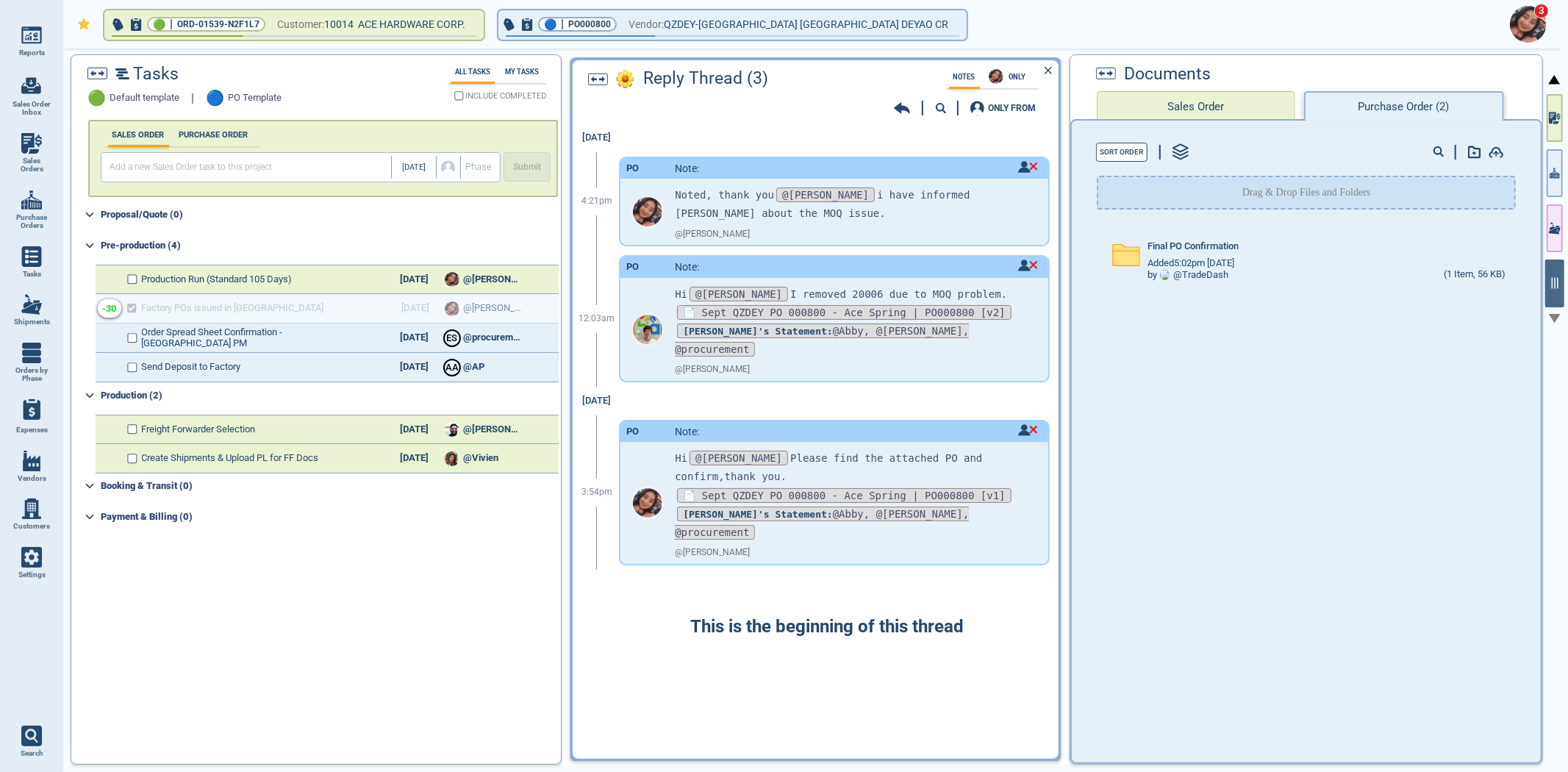
click at [1007, 386] on div "[DATE] 3:54pm PO Note: Hi @[PERSON_NAME] Please find the attached PO and confir…" at bounding box center [810, 478] width 475 height 183
click at [997, 359] on div "@ [PERSON_NAME]" at bounding box center [849, 370] width 351 height 22
